Goal: Transaction & Acquisition: Purchase product/service

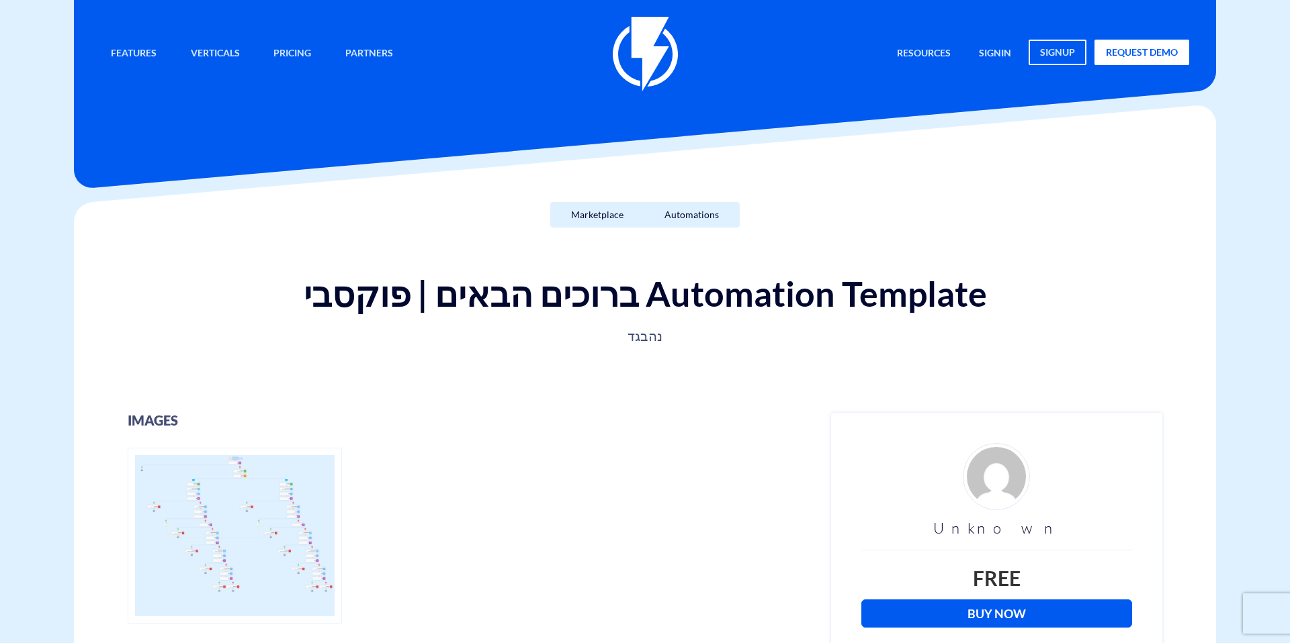
click at [1026, 598] on div "Unknown Free Buy Now" at bounding box center [996, 535] width 271 height 185
click at [1024, 607] on link "Buy Now" at bounding box center [996, 614] width 271 height 28
click at [1034, 606] on link "Buy Now" at bounding box center [996, 614] width 271 height 28
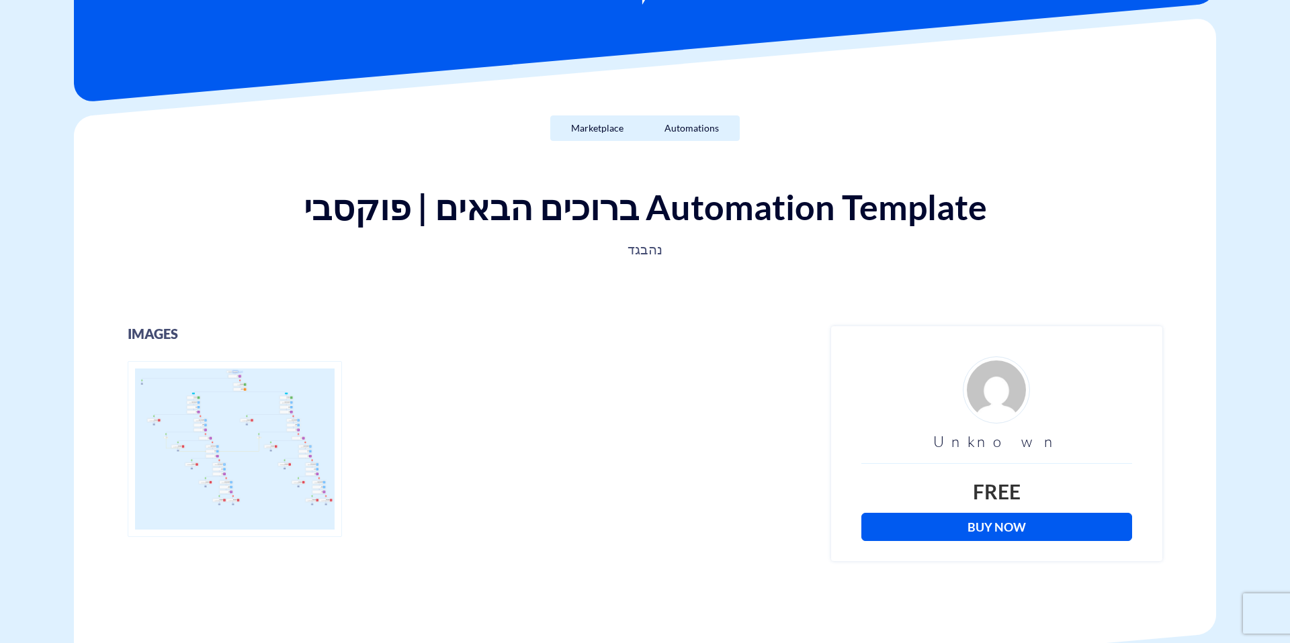
scroll to position [163, 0]
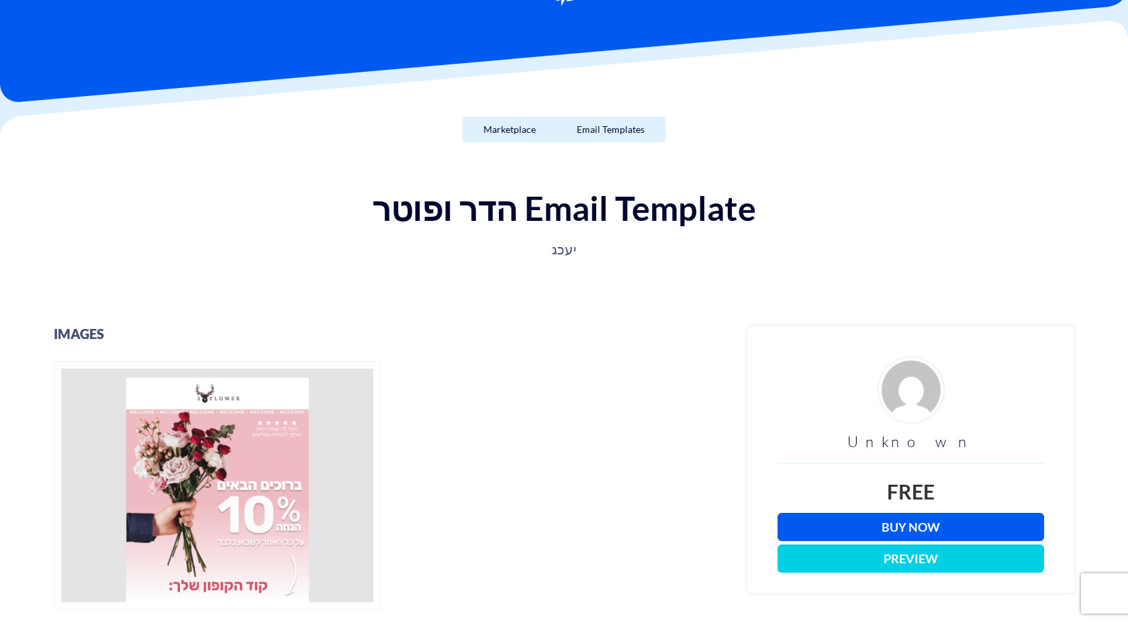
scroll to position [103, 0]
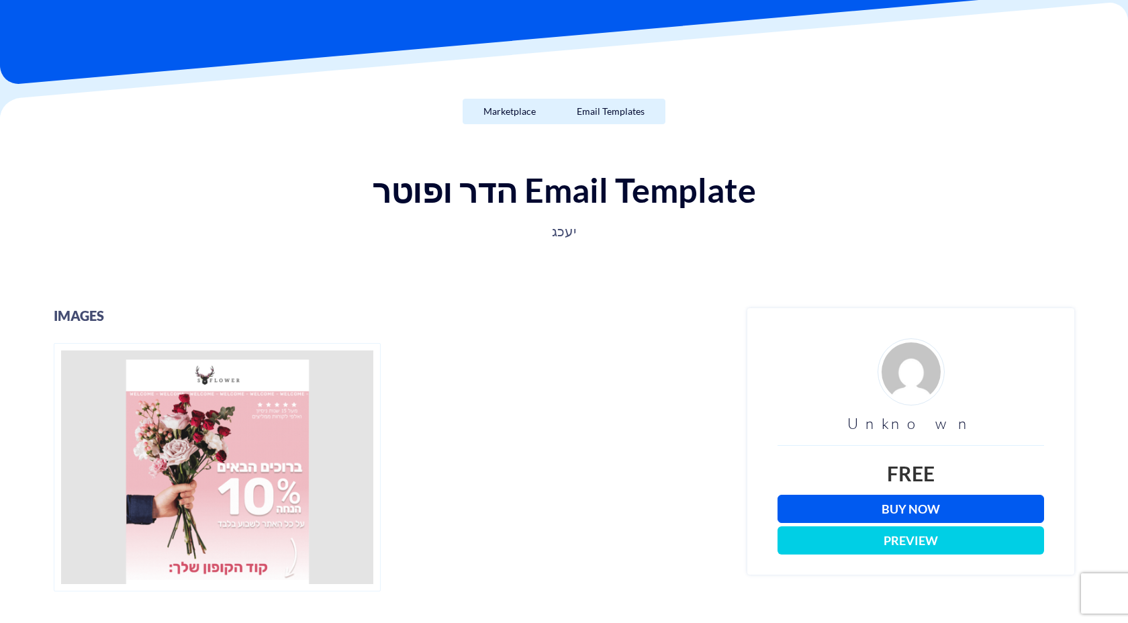
click at [884, 513] on link "Buy Now" at bounding box center [911, 509] width 267 height 28
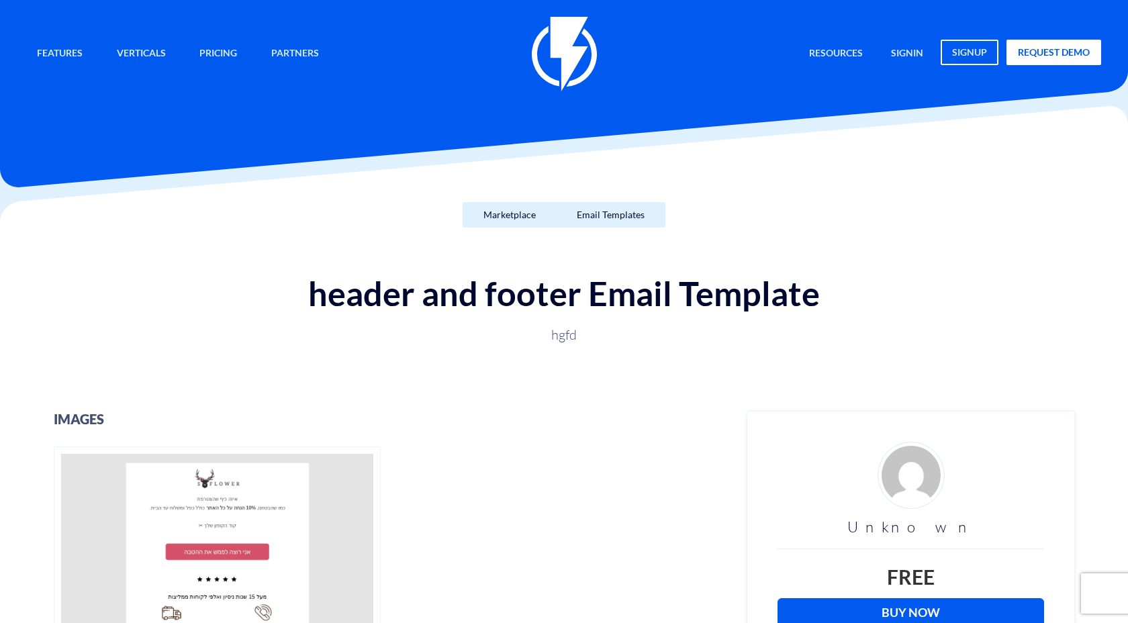
click at [919, 619] on link "Buy Now" at bounding box center [911, 612] width 267 height 28
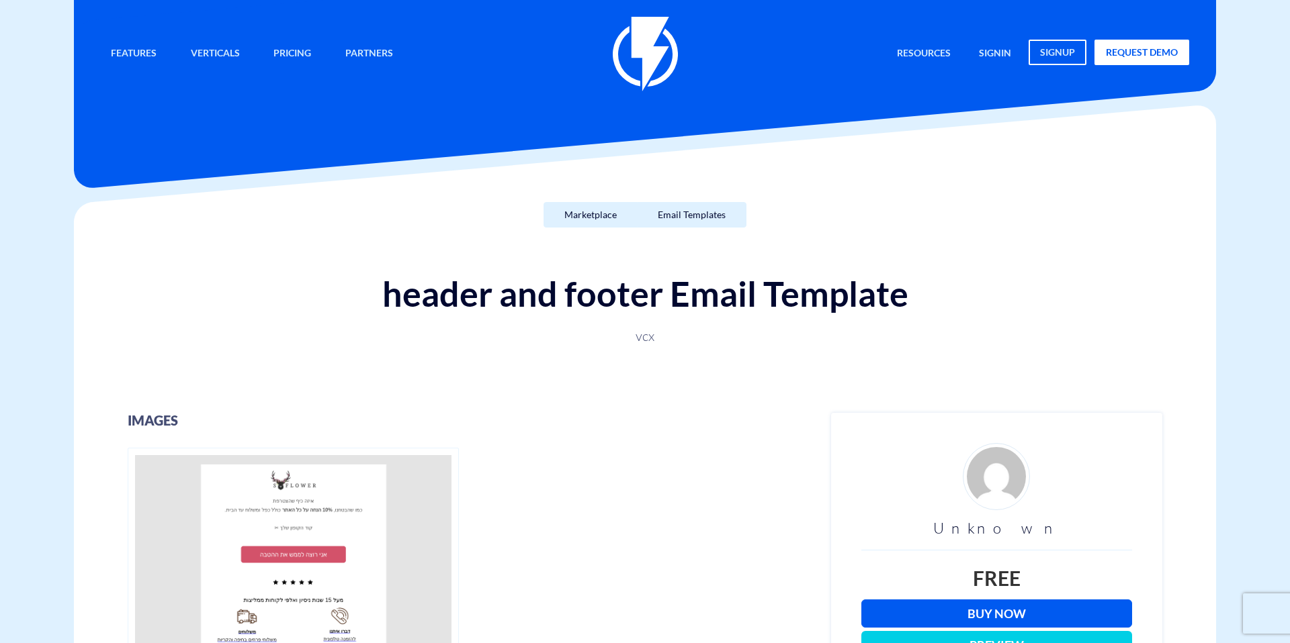
click at [1001, 611] on link "Buy Now" at bounding box center [996, 614] width 271 height 28
